Goal: Use online tool/utility: Use online tool/utility

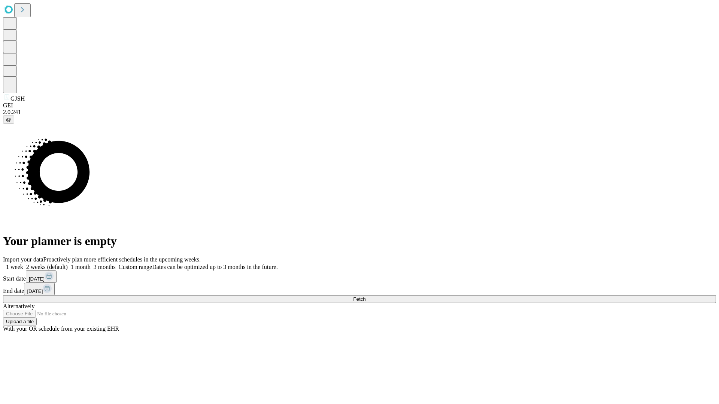
click at [365, 296] on span "Fetch" at bounding box center [359, 299] width 12 height 6
